Goal: Information Seeking & Learning: Learn about a topic

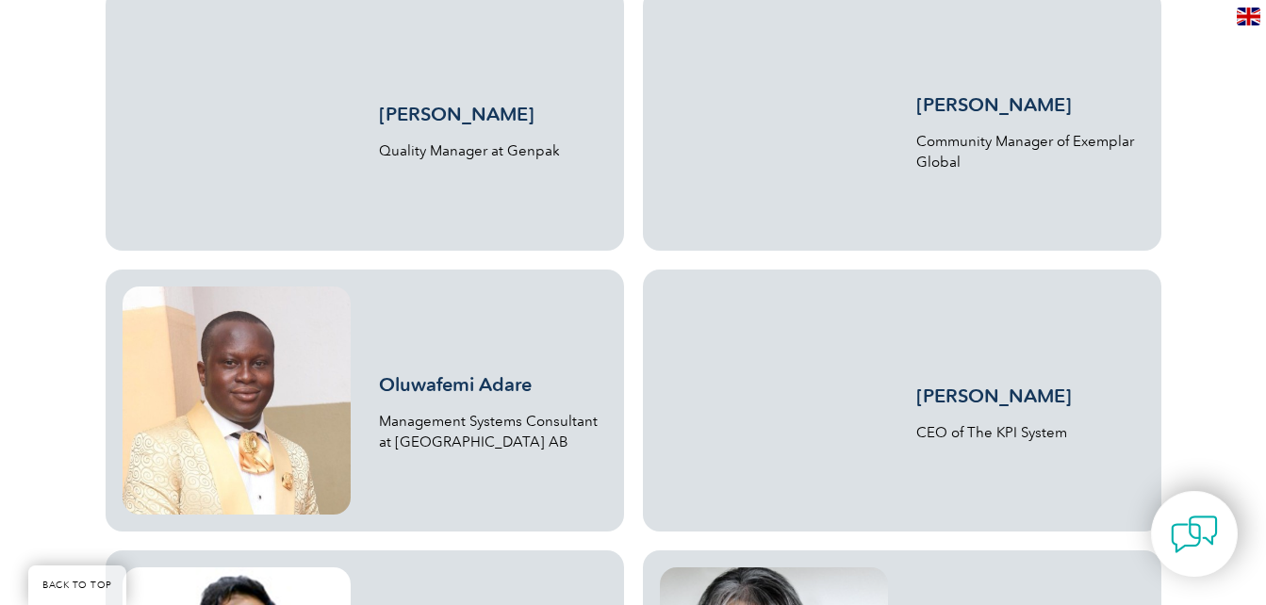
scroll to position [4561, 0]
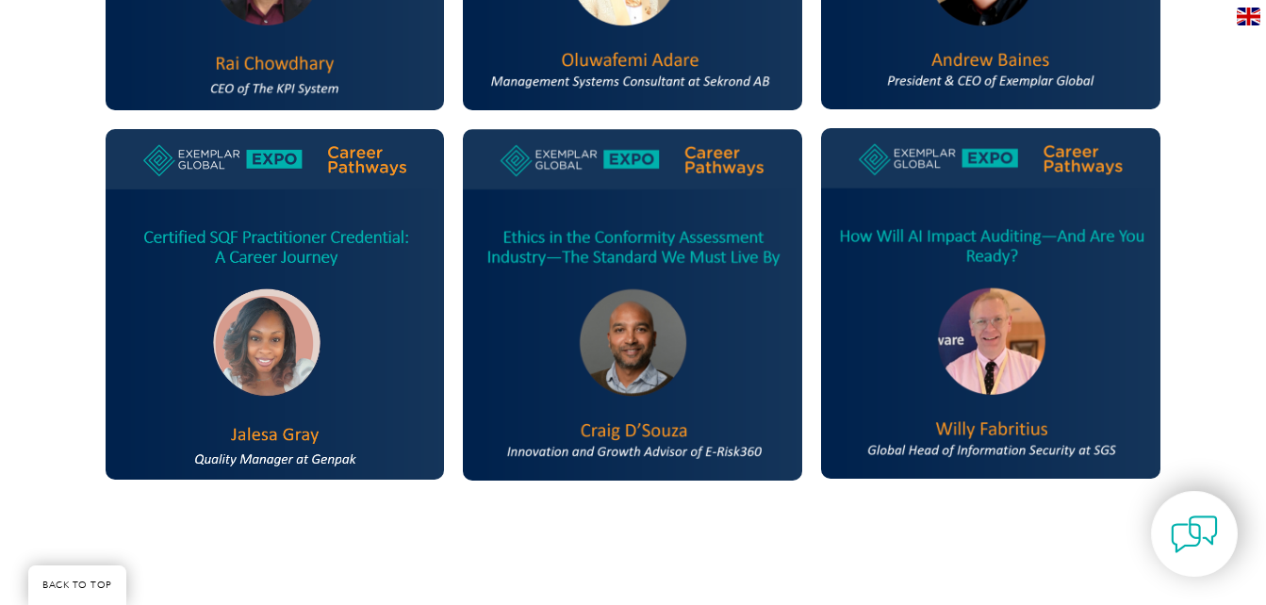
scroll to position [893, 0]
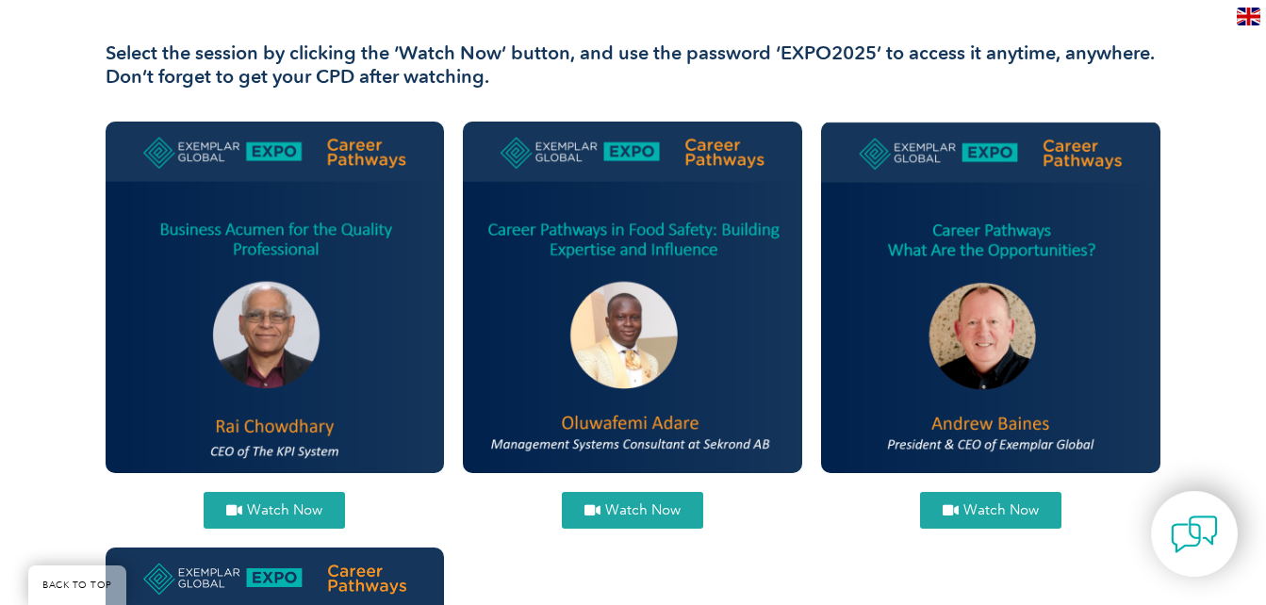
scroll to position [836, 0]
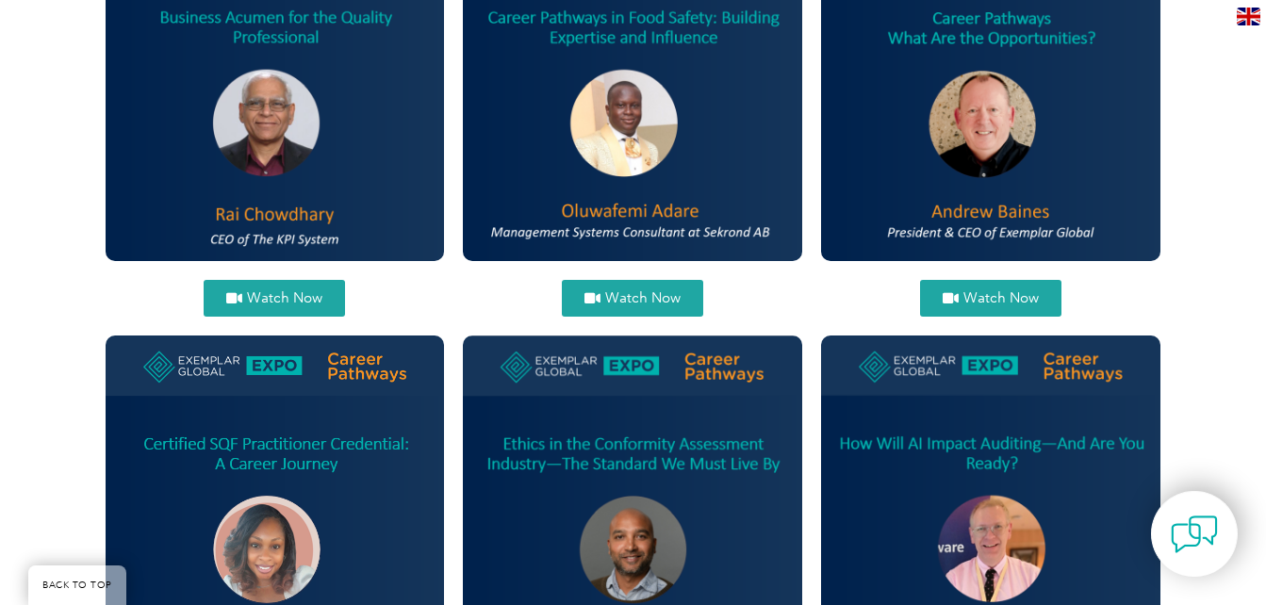
click at [634, 291] on span "Watch Now" at bounding box center [642, 298] width 75 height 14
click at [253, 295] on span "Watch Now" at bounding box center [284, 298] width 75 height 14
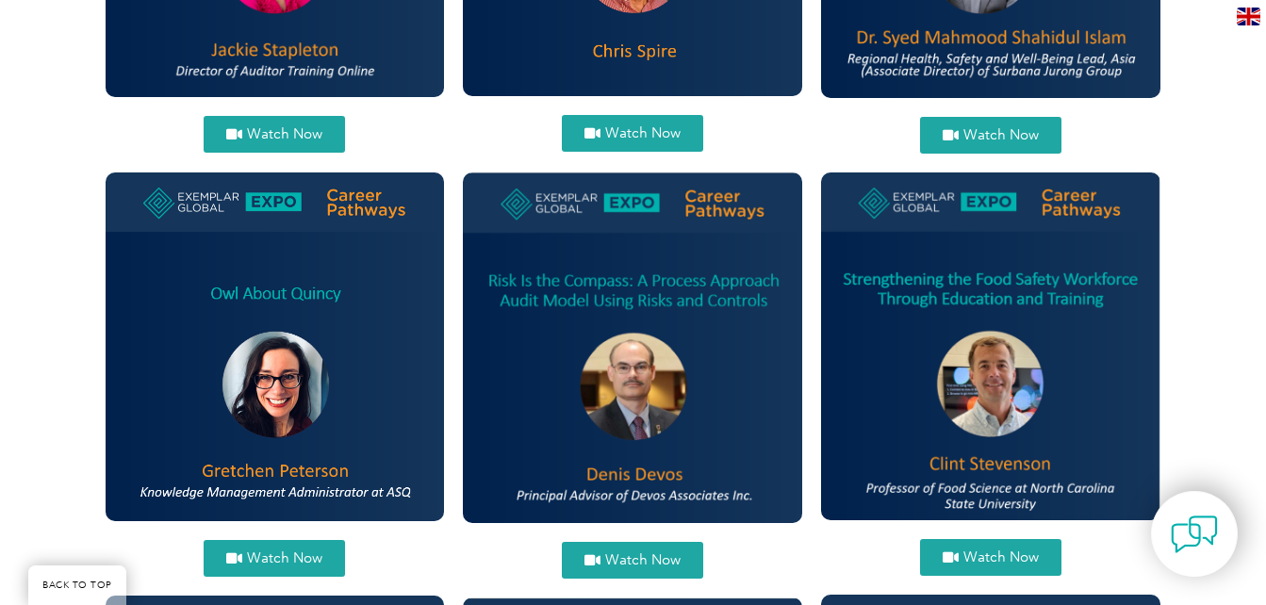
scroll to position [1861, 0]
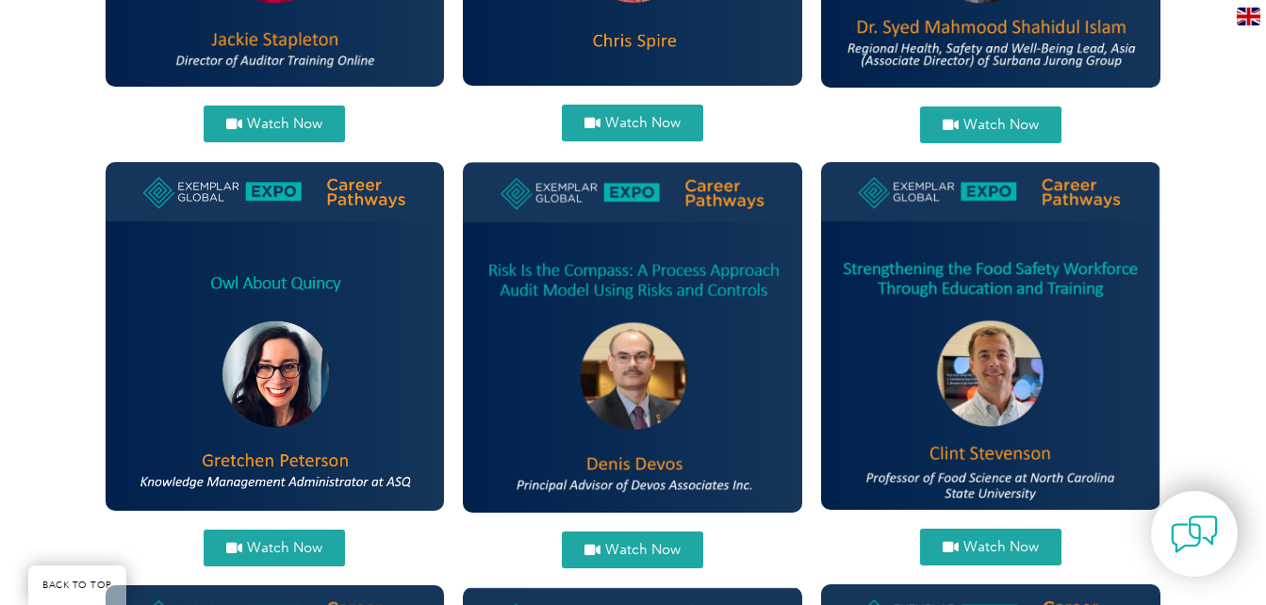
click at [628, 558] on link "Watch Now" at bounding box center [632, 550] width 141 height 37
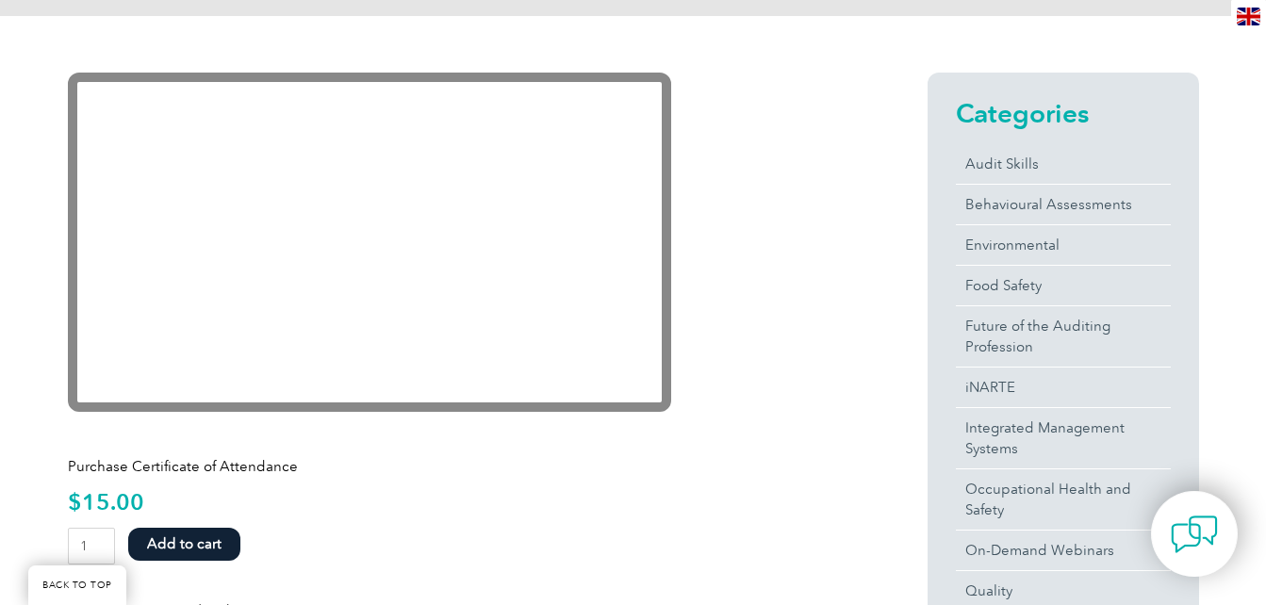
scroll to position [444, 0]
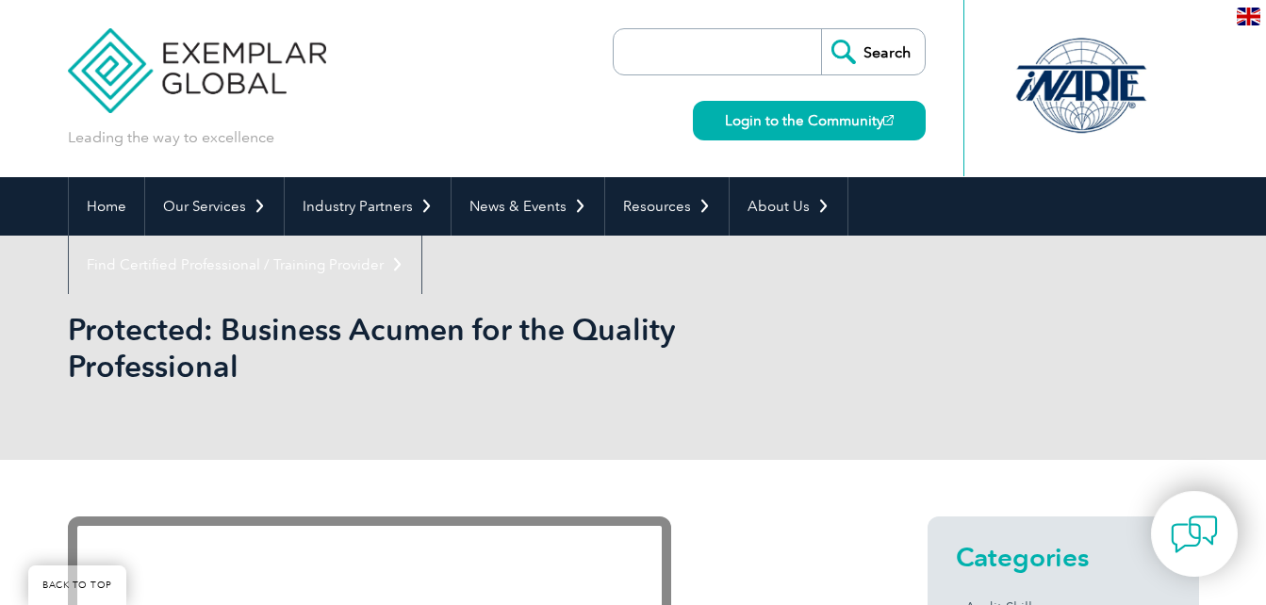
scroll to position [502, 0]
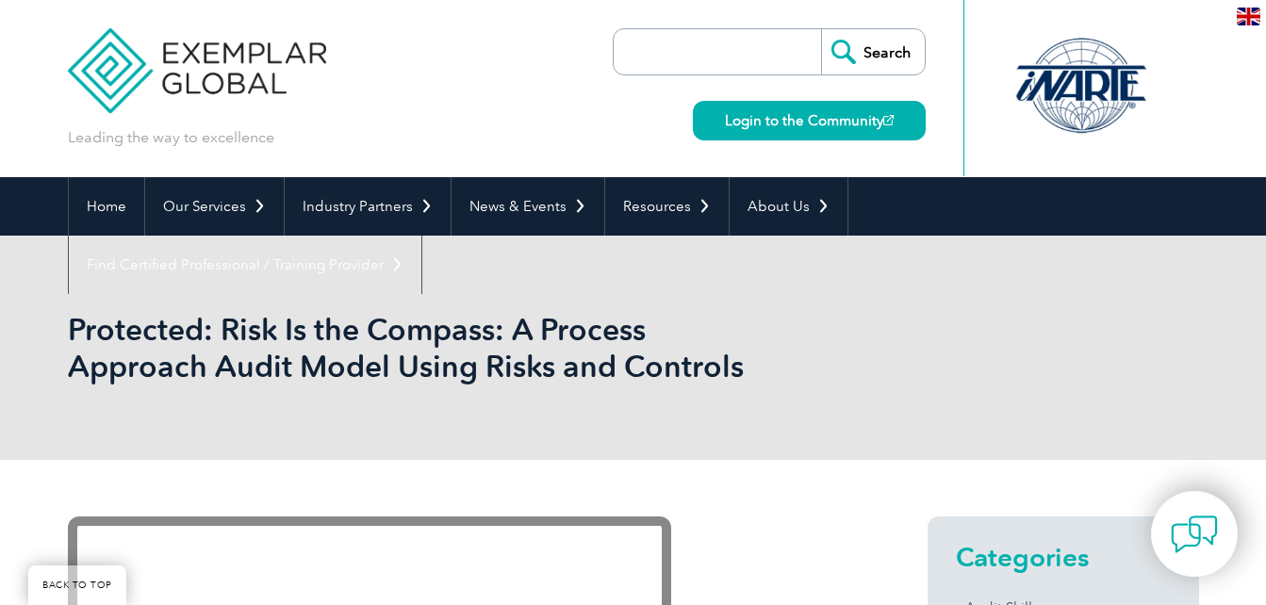
scroll to position [506, 0]
